Goal: Task Accomplishment & Management: Manage account settings

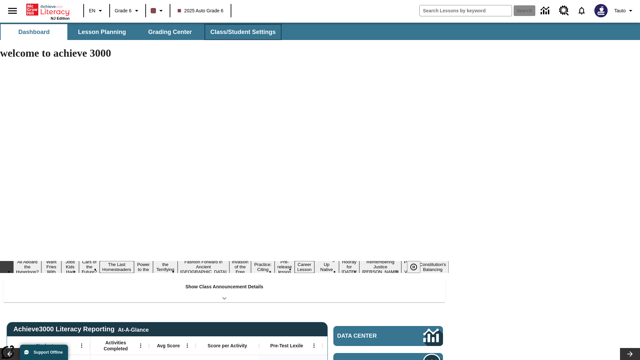
click at [242, 32] on span "Class/Student Settings" at bounding box center [242, 32] width 65 height 8
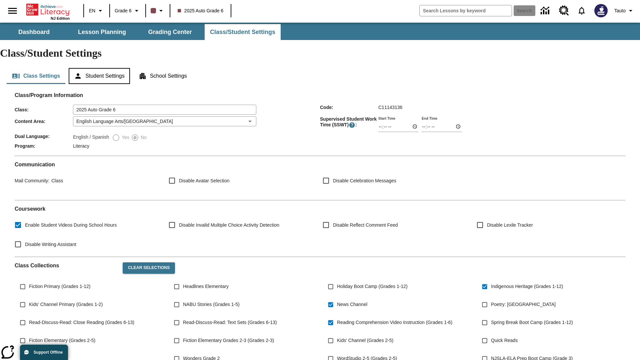
click at [100, 68] on button "Student Settings" at bounding box center [99, 76] width 61 height 16
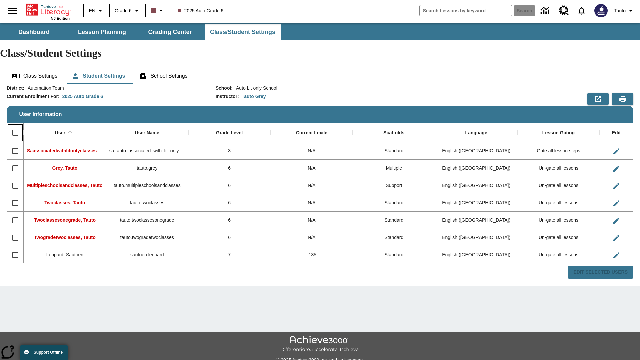
click at [15, 126] on input "Select all rows" at bounding box center [15, 133] width 14 height 14
checkbox input "true"
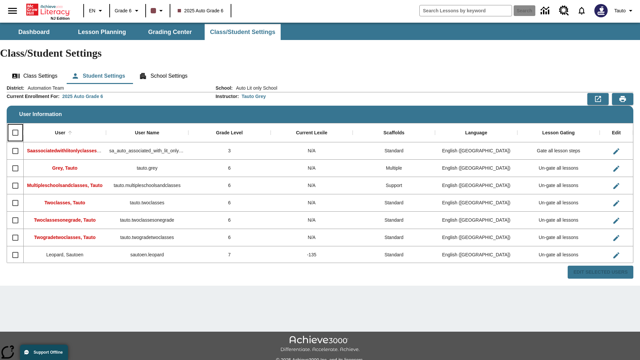
checkbox input "true"
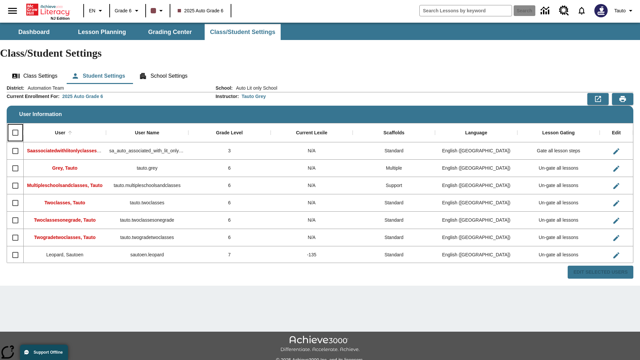
checkbox input "true"
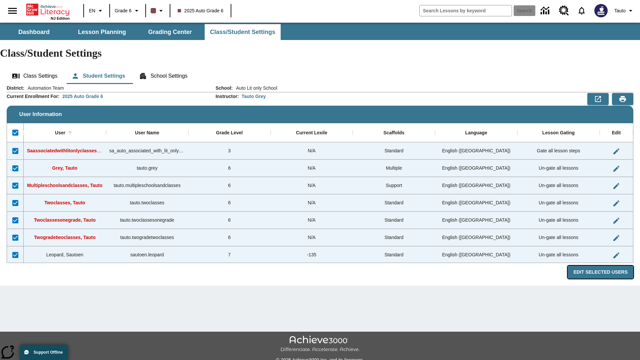
click at [603, 266] on button "Edit Selected Users" at bounding box center [601, 272] width 66 height 13
